Goal: Task Accomplishment & Management: Manage account settings

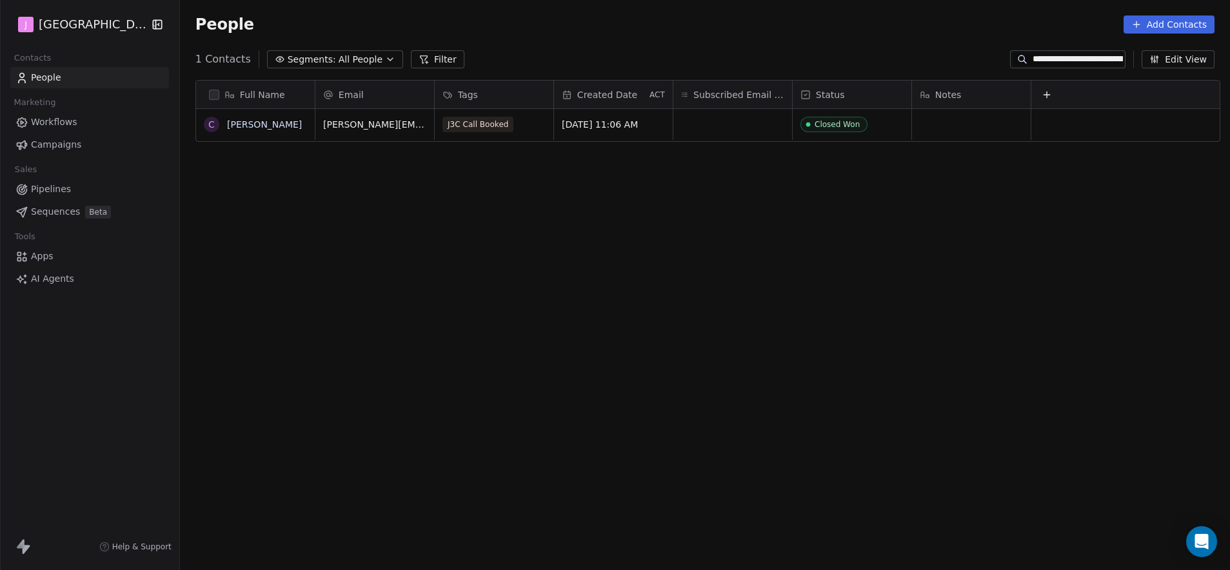
scroll to position [492, 1046]
click at [52, 183] on span "Pipelines" at bounding box center [51, 190] width 40 height 14
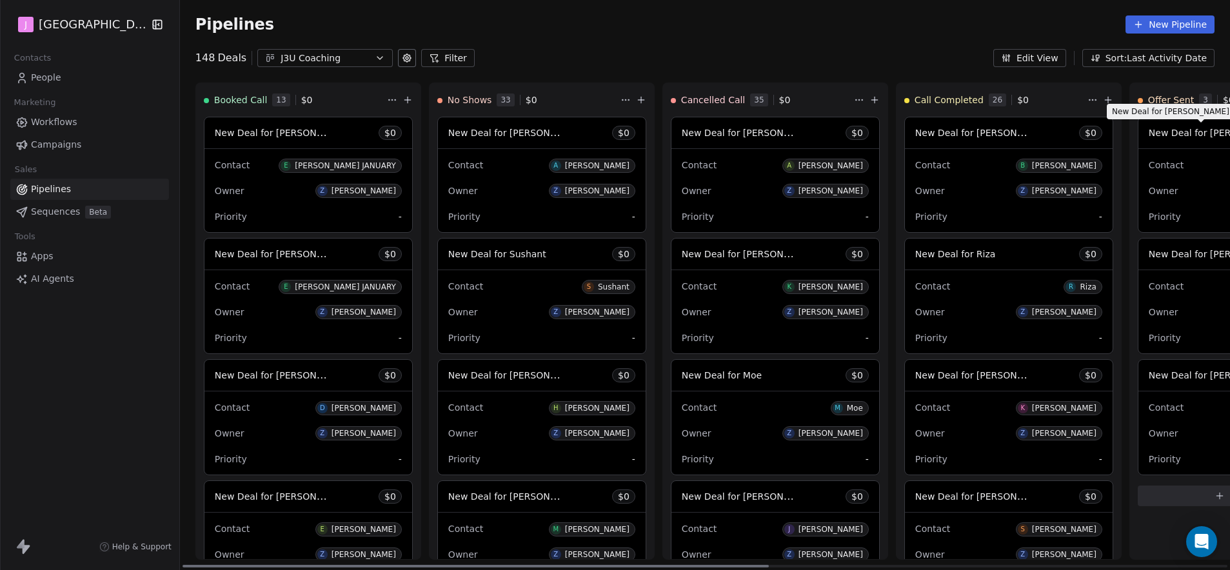
click at [1203, 134] on span "New Deal for [PERSON_NAME]" at bounding box center [1217, 132] width 136 height 12
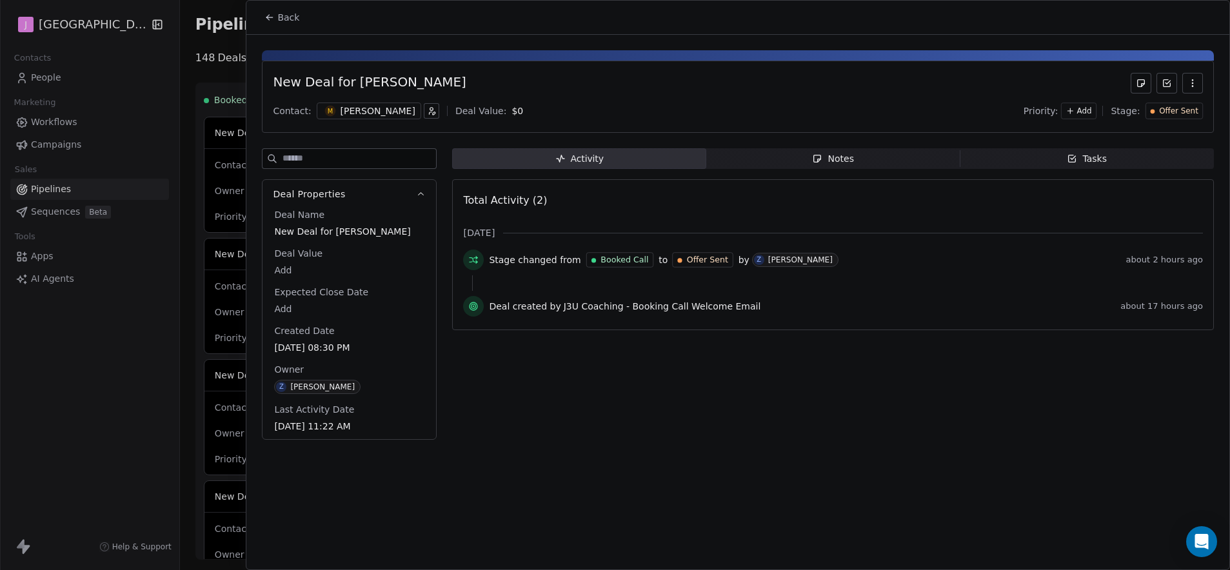
click at [1174, 112] on span "Offer Sent" at bounding box center [1178, 111] width 39 height 11
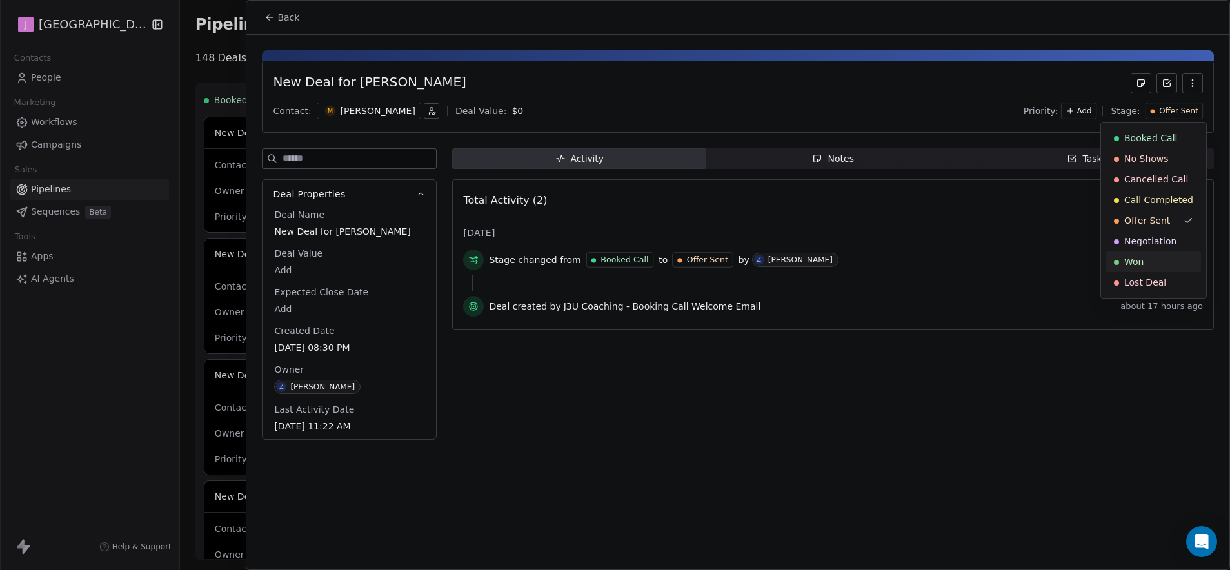
click at [1150, 265] on div "Won" at bounding box center [1153, 261] width 79 height 13
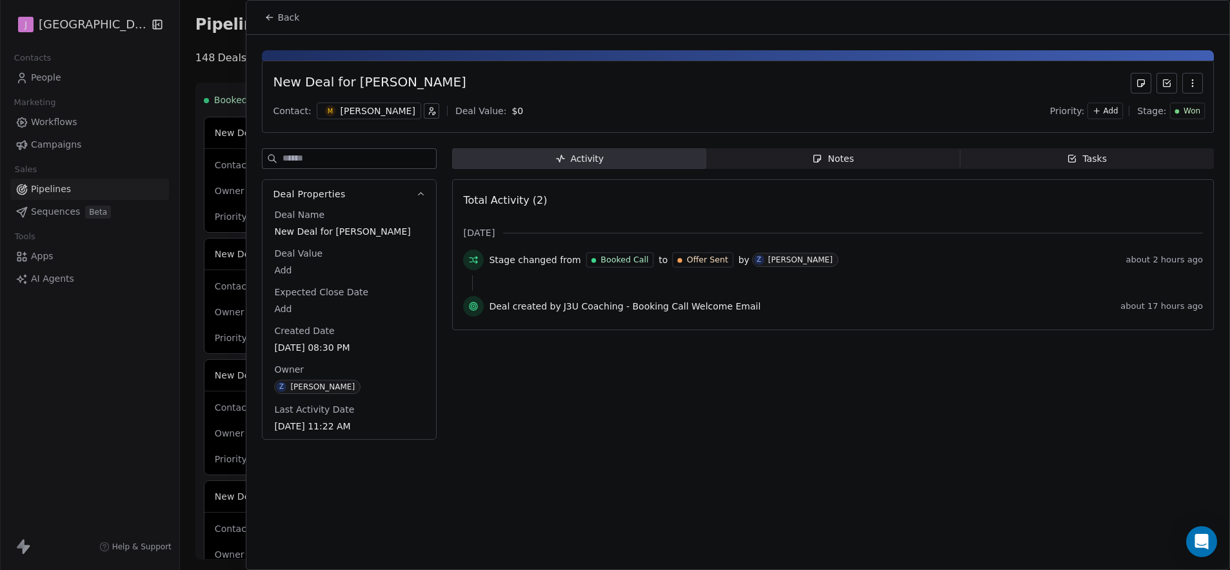
click at [290, 268] on body "J J3 University Contacts People Marketing Workflows Campaigns Sales Pipelines S…" at bounding box center [615, 285] width 1230 height 570
type input "*****"
click at [279, 20] on span "Back" at bounding box center [288, 17] width 22 height 13
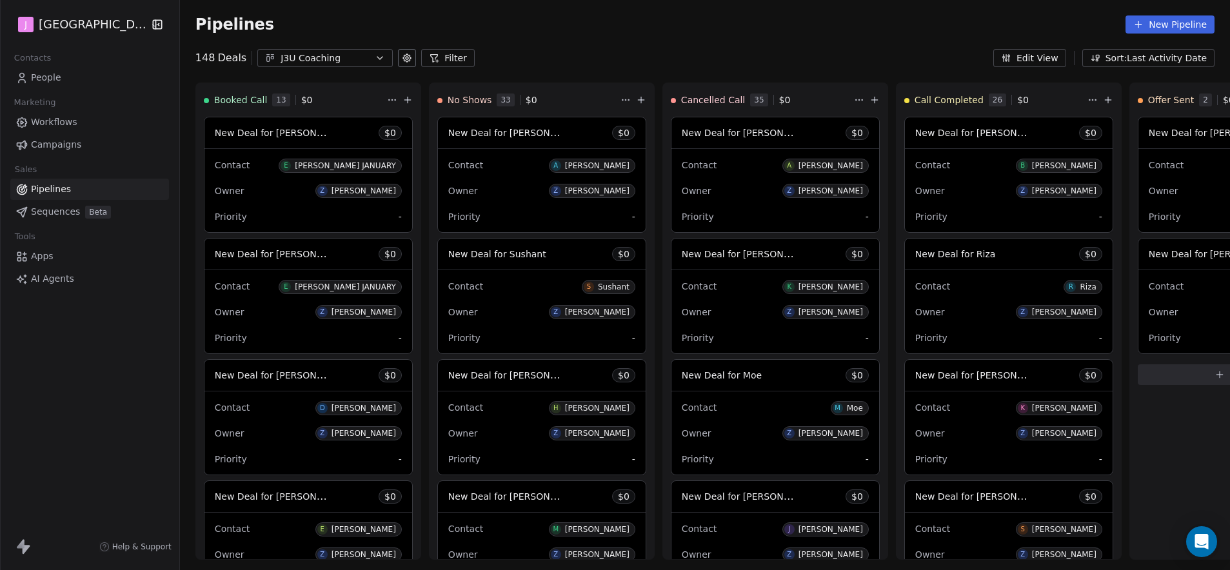
click at [54, 72] on span "People" at bounding box center [46, 78] width 30 height 14
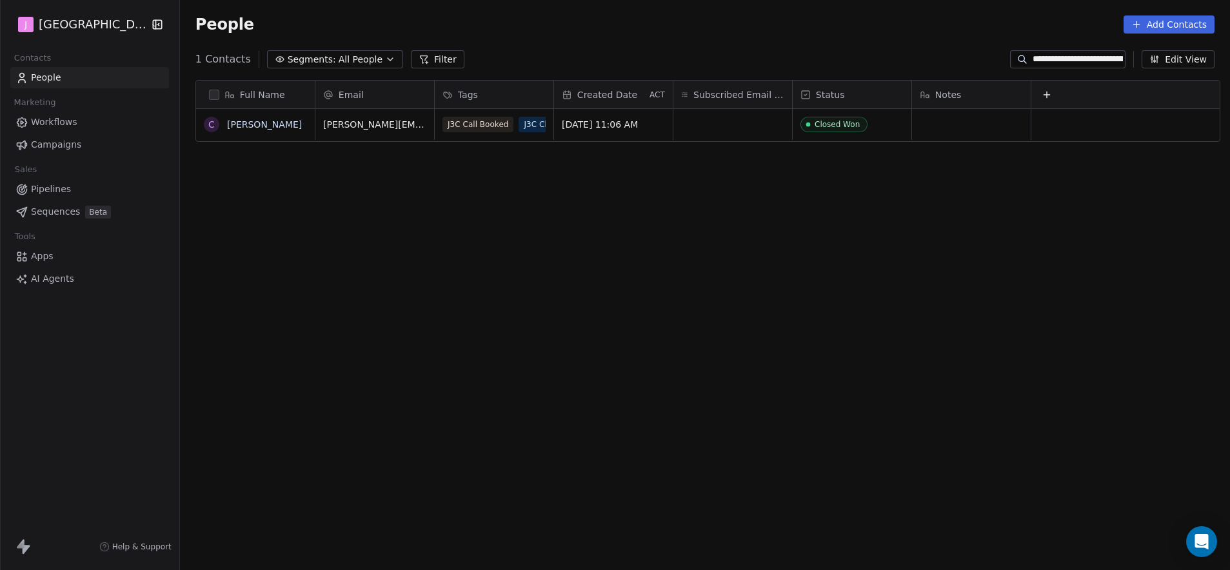
scroll to position [492, 1046]
drag, startPoint x: 1090, startPoint y: 66, endPoint x: 1083, endPoint y: 61, distance: 9.2
click at [1090, 66] on div "**********" at bounding box center [1067, 59] width 115 height 18
click at [1066, 52] on div "**********" at bounding box center [1067, 59] width 115 height 18
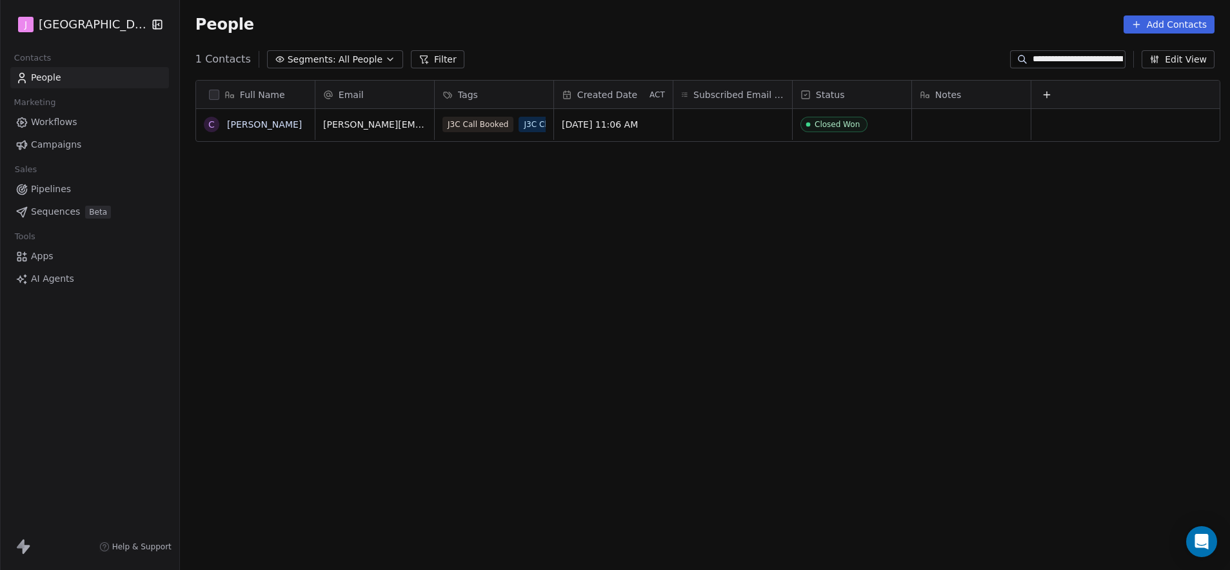
click at [1065, 57] on input "**********" at bounding box center [1078, 59] width 90 height 13
click at [1064, 57] on input "**********" at bounding box center [1078, 59] width 90 height 13
click at [1064, 58] on input "**********" at bounding box center [1078, 59] width 90 height 13
paste input
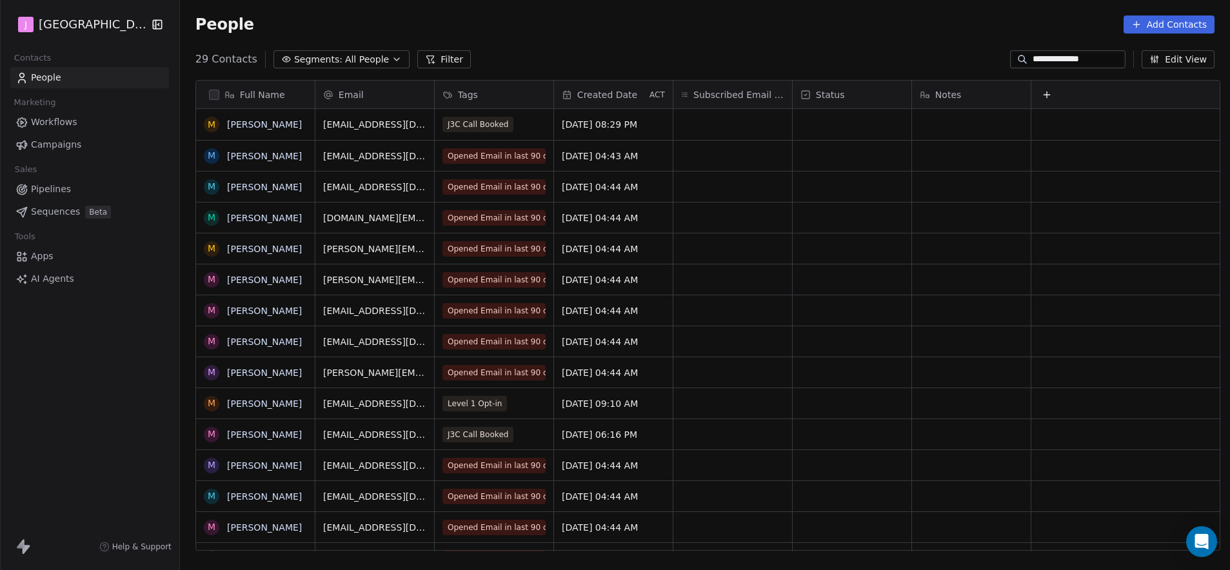
type input "**********"
click at [866, 128] on div "grid" at bounding box center [852, 124] width 119 height 31
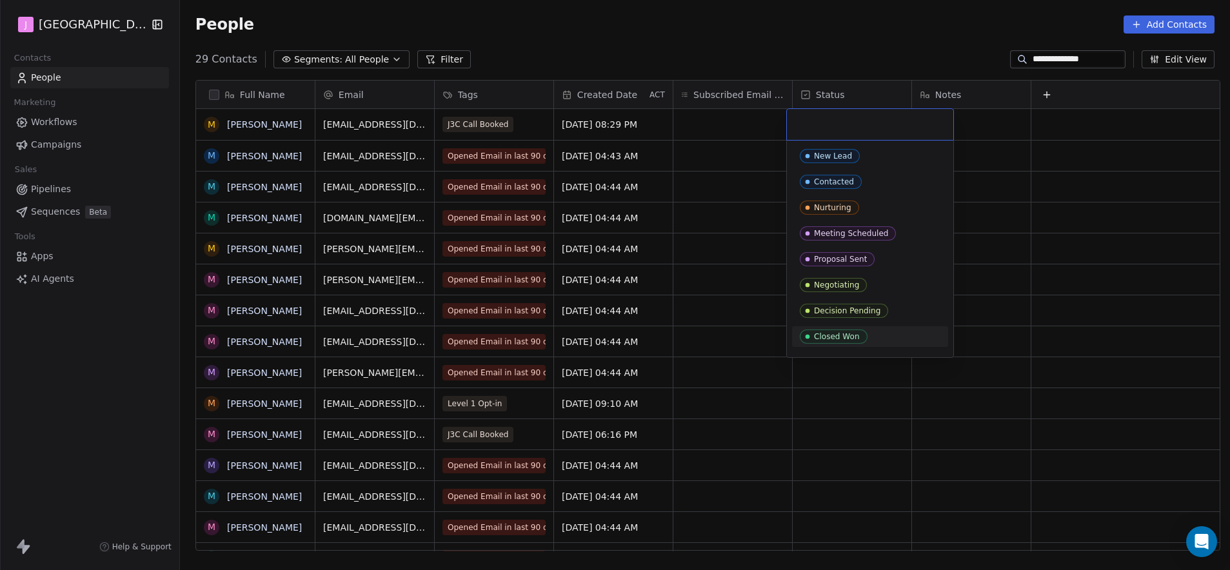
drag, startPoint x: 876, startPoint y: 341, endPoint x: 592, endPoint y: 261, distance: 294.8
click at [874, 340] on div "Closed Won" at bounding box center [870, 337] width 141 height 14
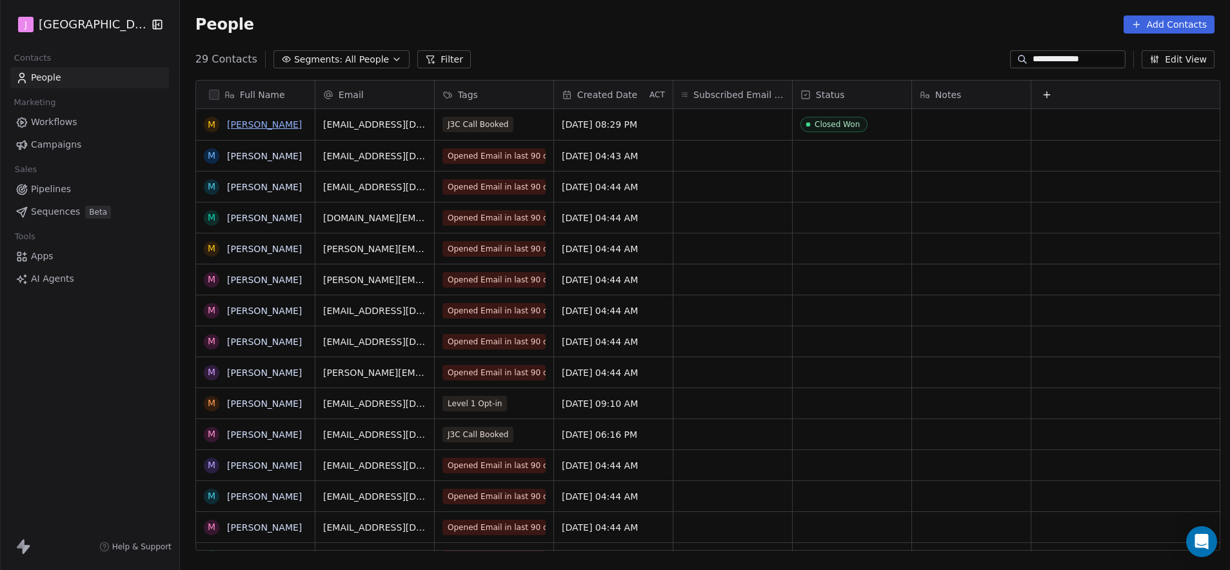
click at [248, 128] on link "[PERSON_NAME]" at bounding box center [264, 124] width 75 height 10
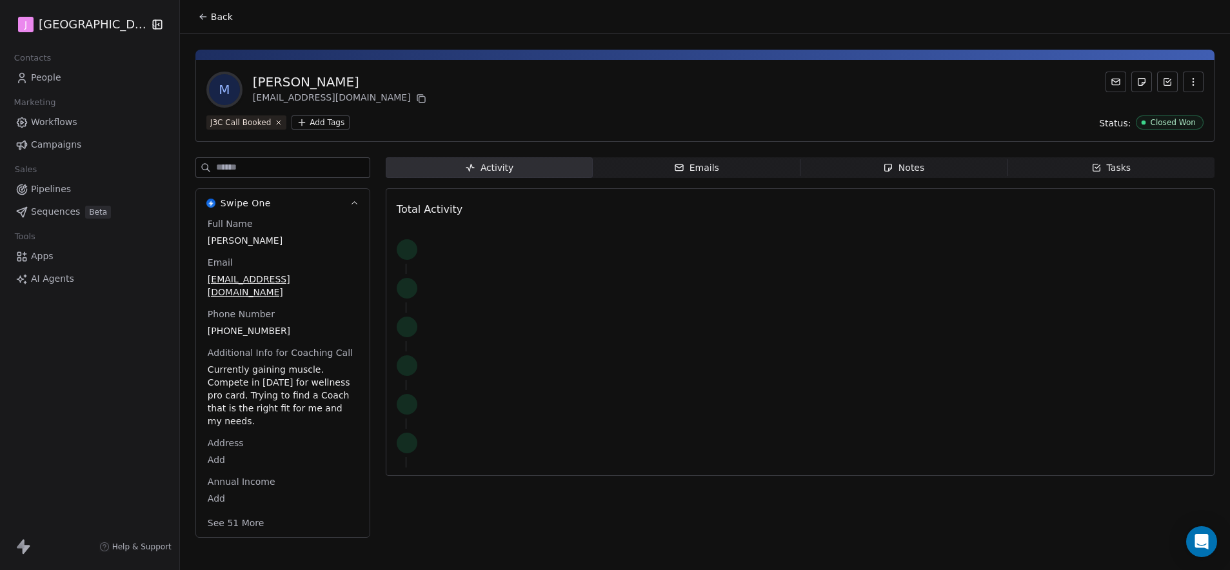
click at [219, 514] on button "See 51 More" at bounding box center [236, 523] width 72 height 23
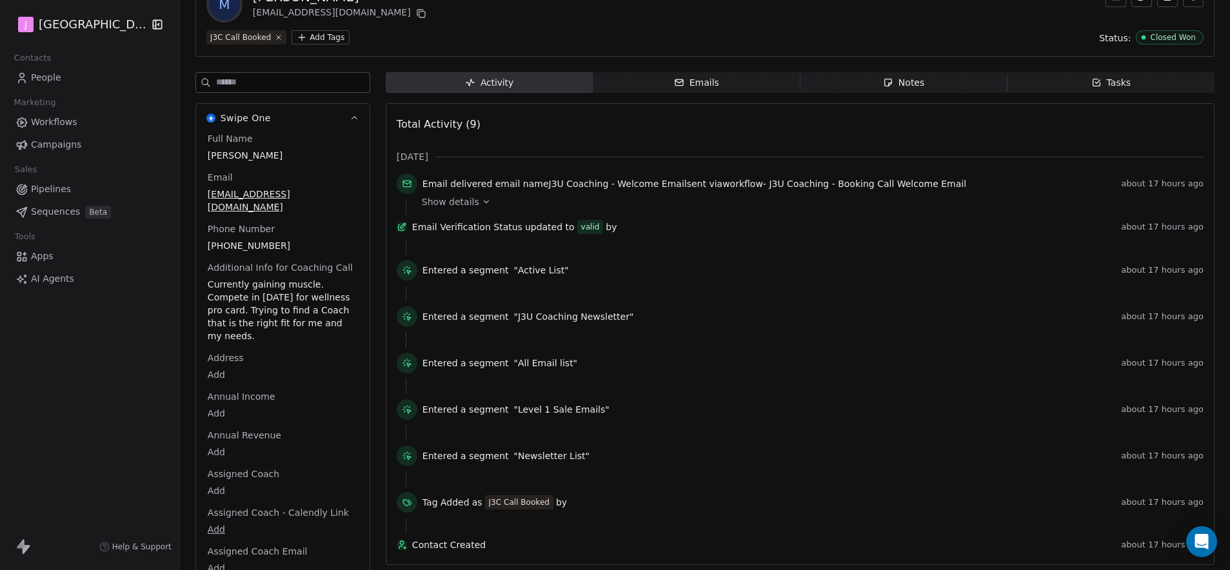
click at [212, 482] on body "J J3 University Contacts People Marketing Workflows Campaigns Sales Pipelines S…" at bounding box center [615, 285] width 1230 height 570
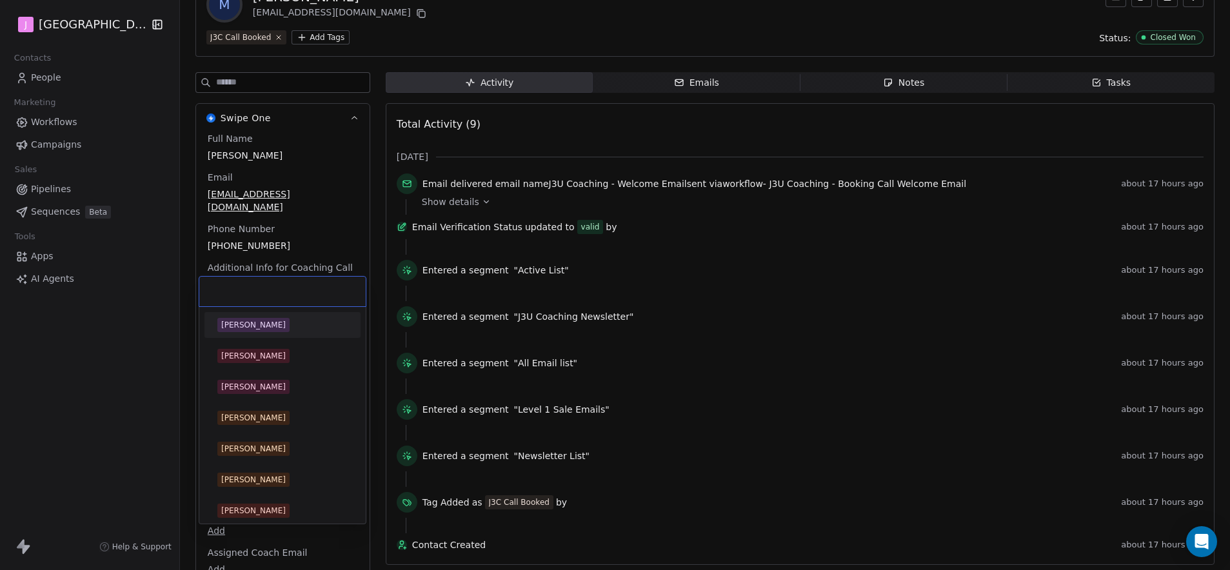
scroll to position [279, 0]
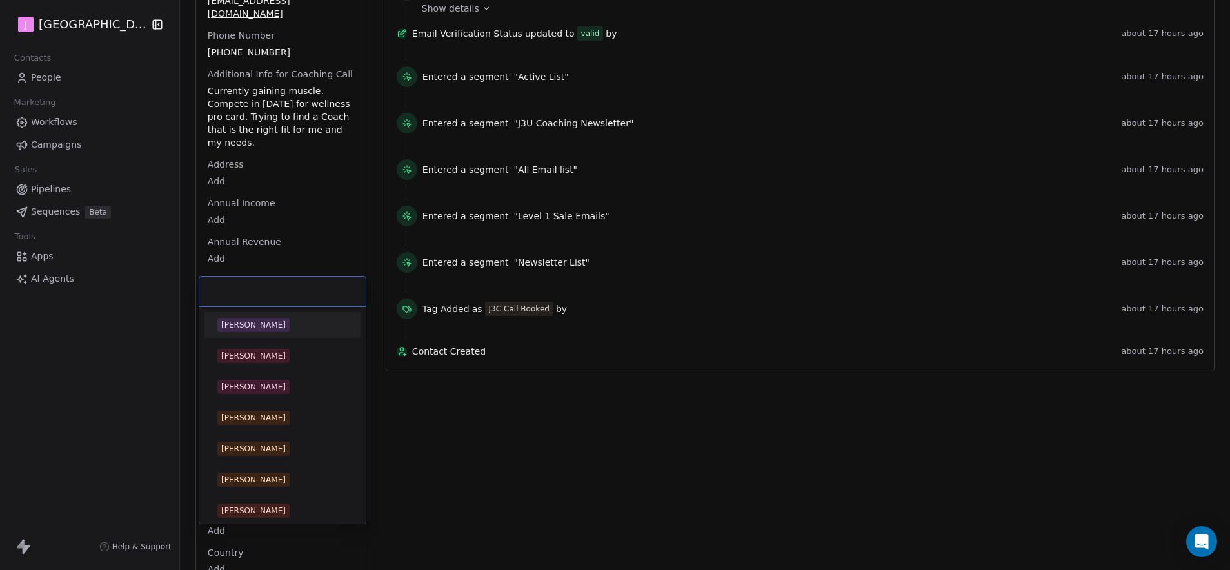
click at [275, 331] on div "[PERSON_NAME]" at bounding box center [282, 325] width 130 height 14
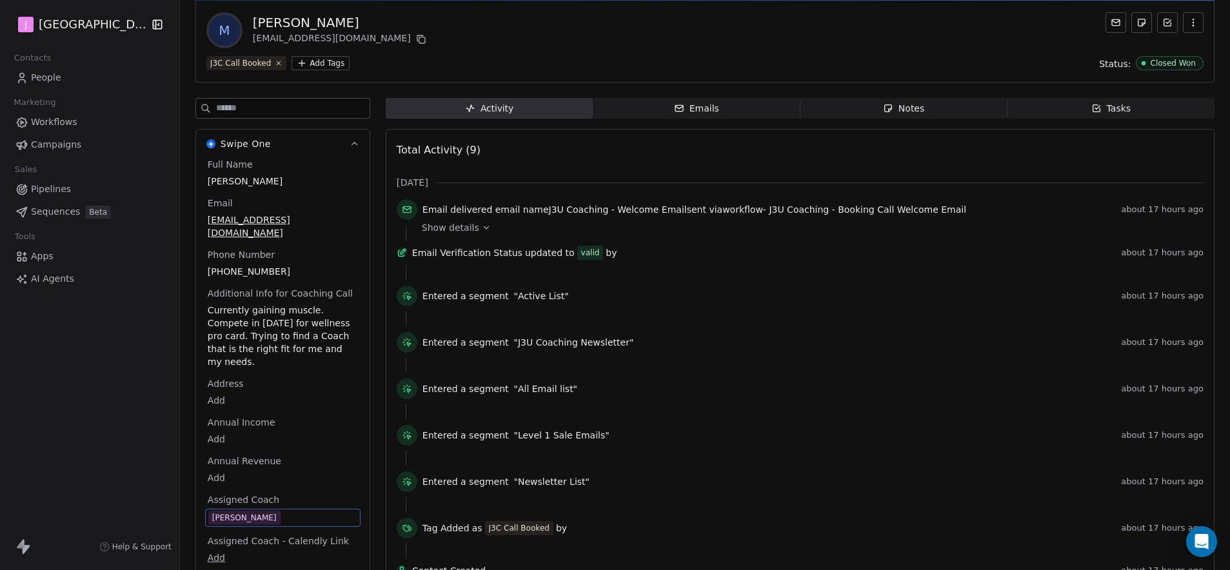
scroll to position [0, 0]
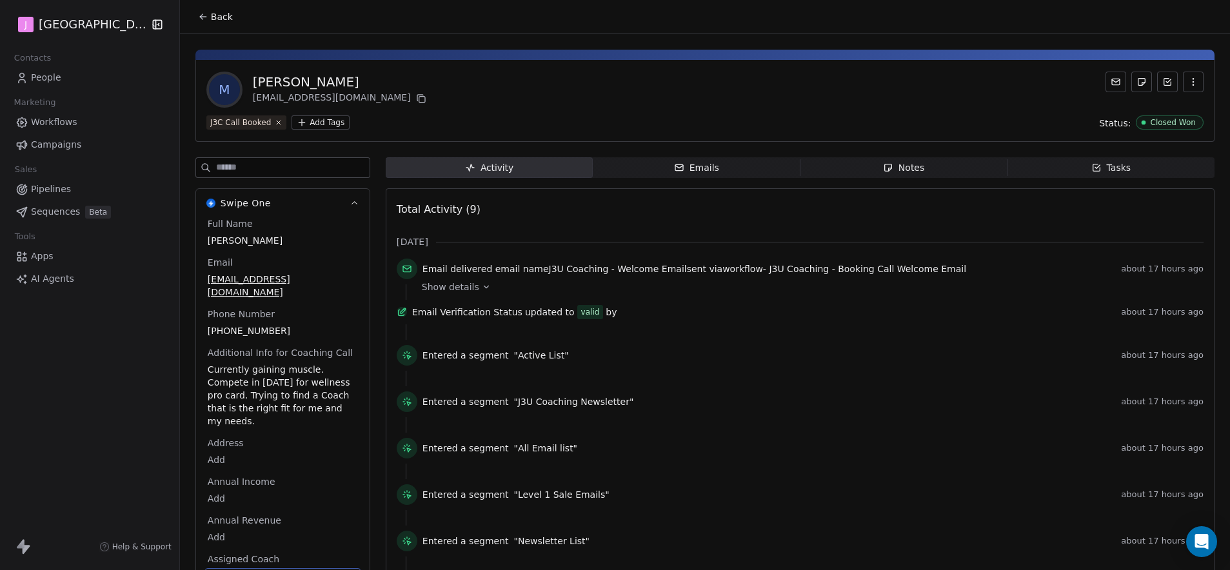
click at [216, 27] on button "Back" at bounding box center [215, 16] width 50 height 23
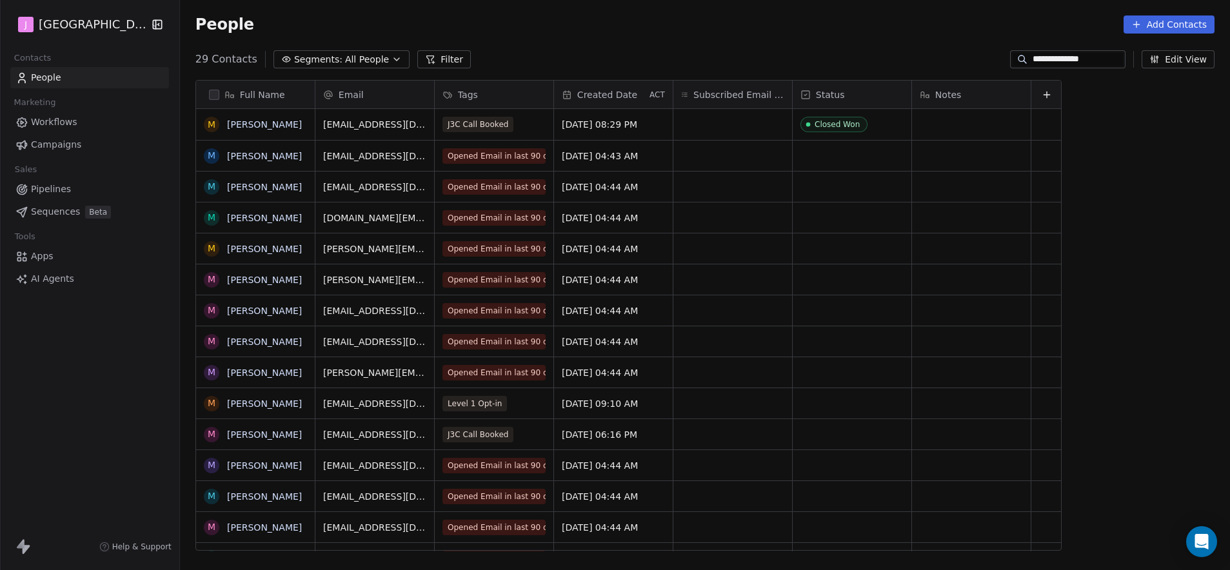
scroll to position [492, 1046]
click at [260, 123] on link "[PERSON_NAME]" at bounding box center [264, 124] width 75 height 10
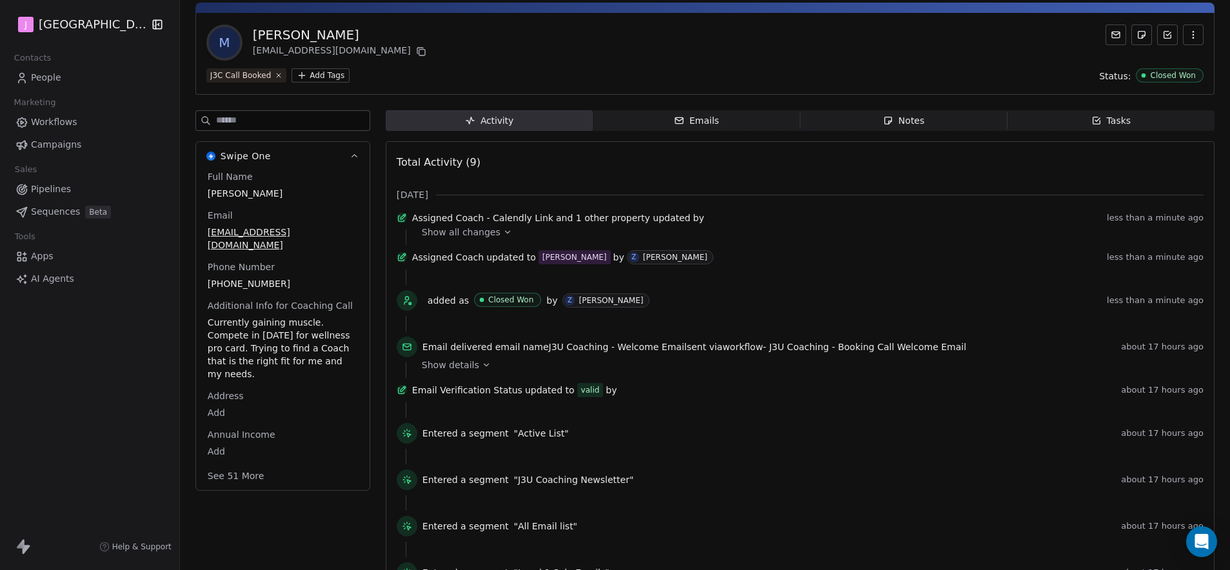
scroll to position [115, 0]
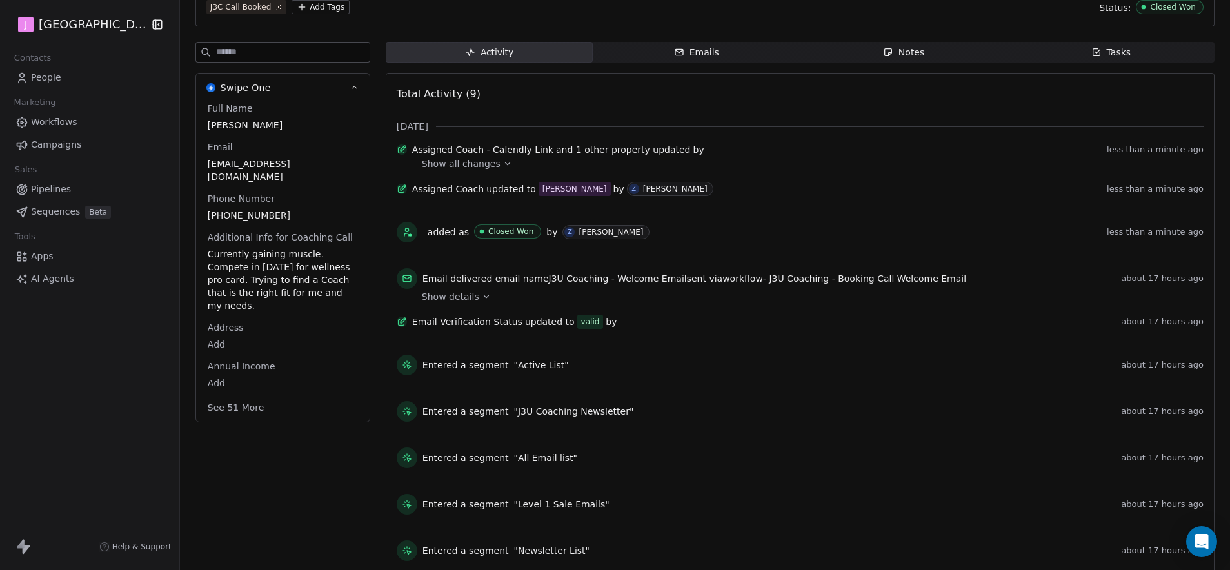
click at [243, 396] on button "See 51 More" at bounding box center [236, 407] width 72 height 23
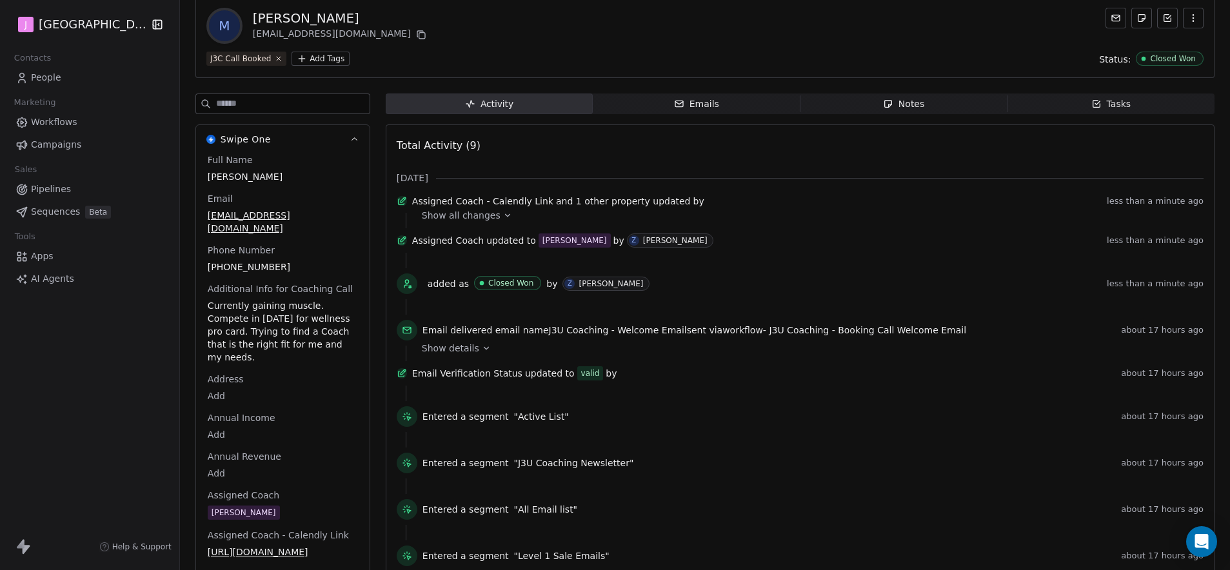
scroll to position [0, 0]
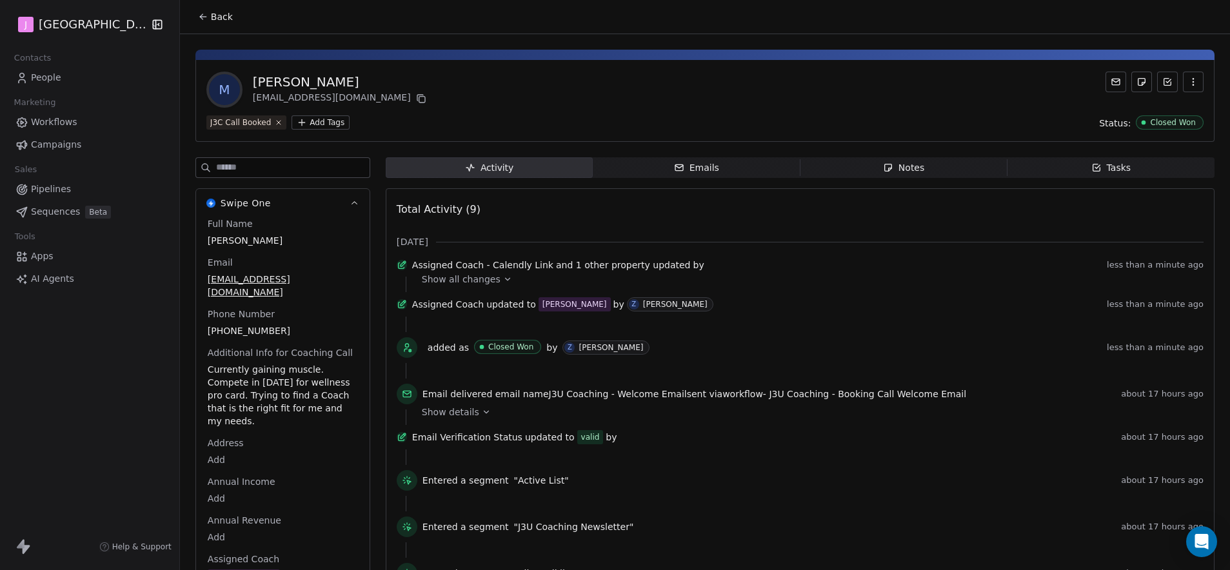
click at [215, 16] on span "Back" at bounding box center [222, 16] width 22 height 13
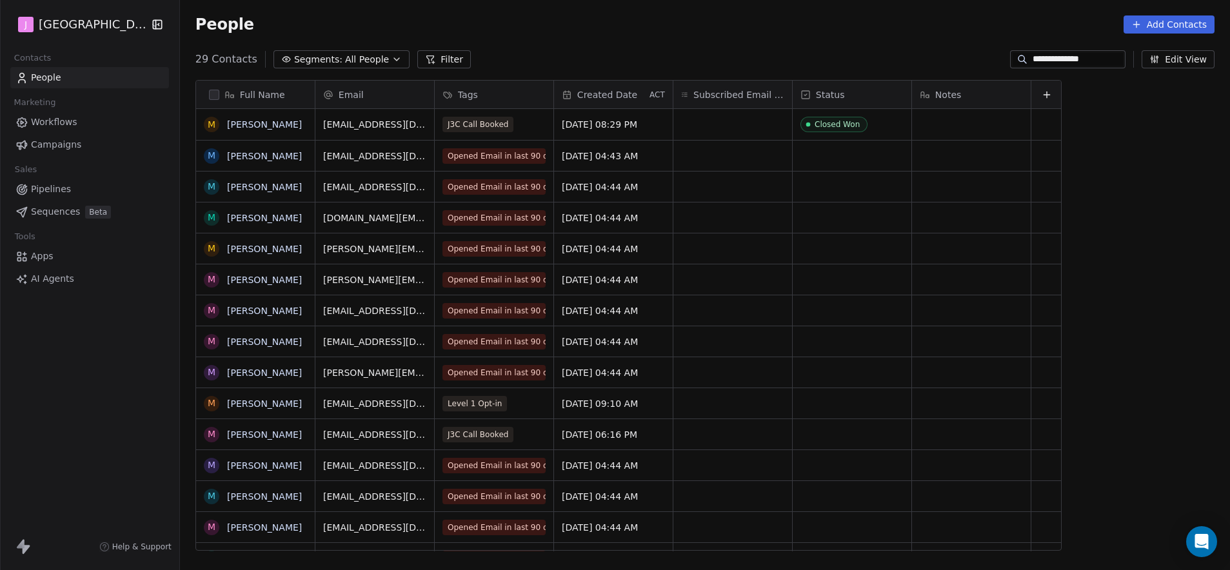
scroll to position [492, 1046]
click at [78, 192] on link "Pipelines" at bounding box center [89, 189] width 159 height 21
